Goal: Transaction & Acquisition: Download file/media

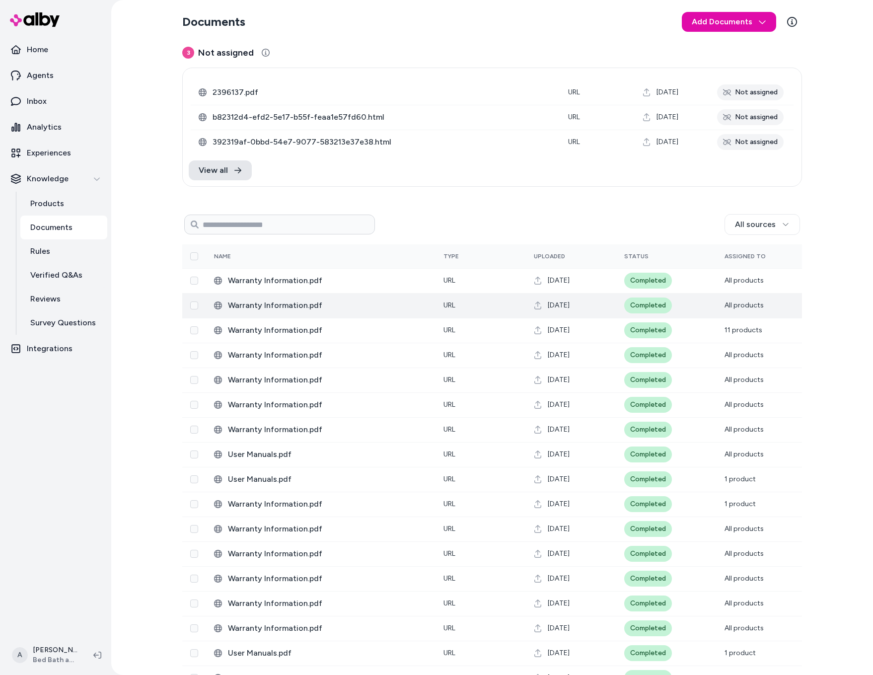
click at [296, 305] on span "Warranty Information.pdf" at bounding box center [328, 305] width 200 height 12
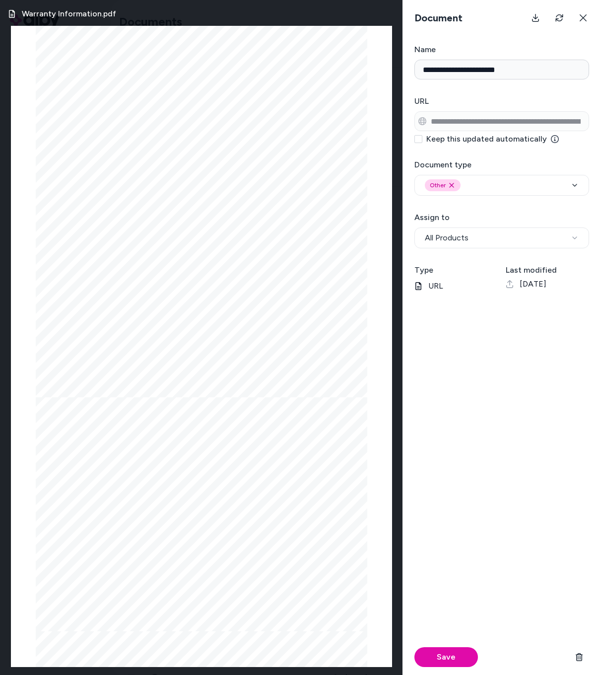
click at [580, 16] on icon at bounding box center [583, 18] width 8 height 8
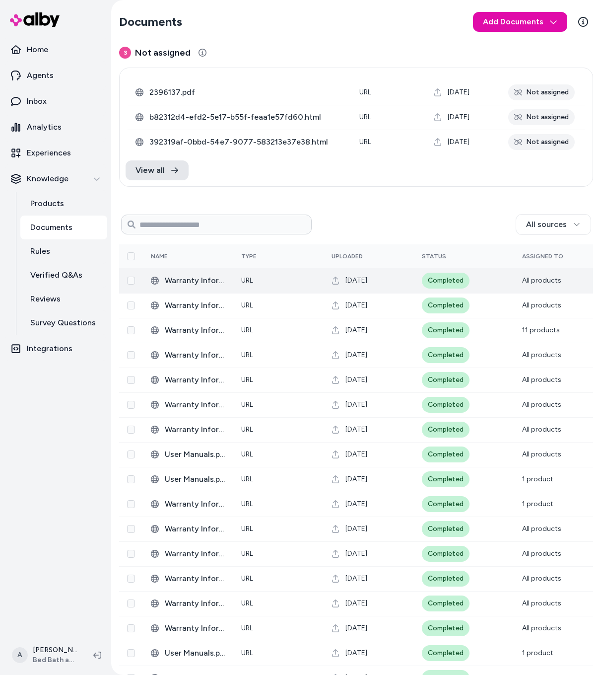
click at [197, 285] on span "Warranty Information.pdf" at bounding box center [195, 281] width 61 height 12
